Goal: Navigation & Orientation: Find specific page/section

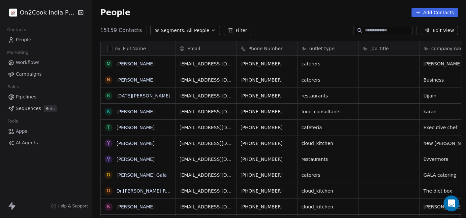
scroll to position [186, 371]
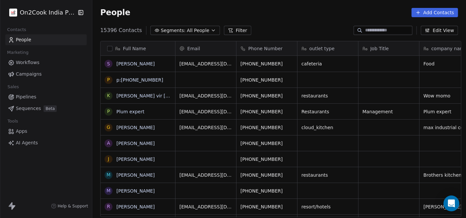
scroll to position [186, 371]
